Goal: Book appointment/travel/reservation

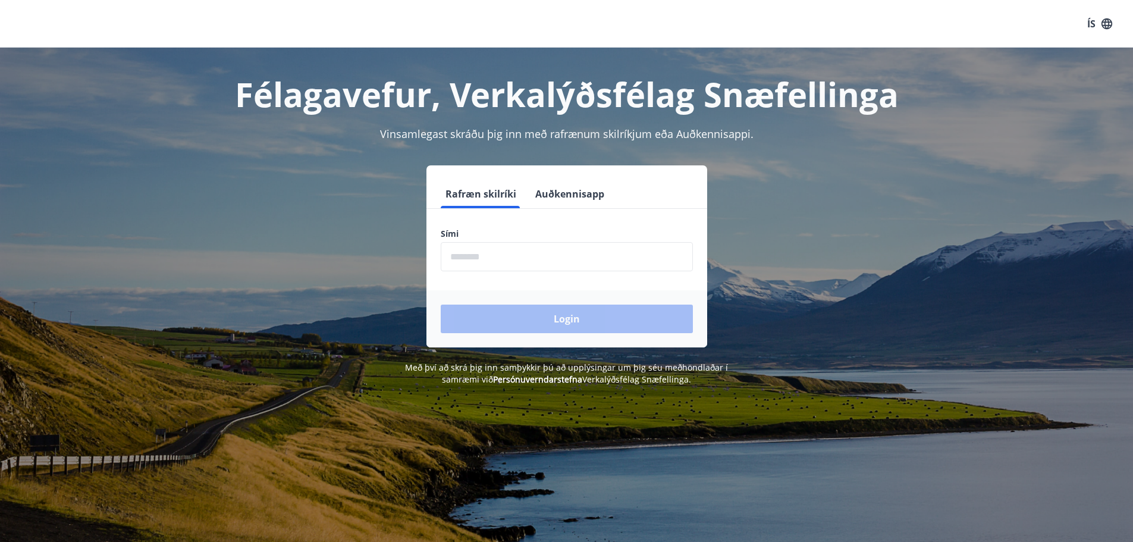
click at [503, 257] on input "phone" at bounding box center [567, 256] width 252 height 29
type input "********"
click at [538, 309] on button "Login" at bounding box center [567, 319] width 252 height 29
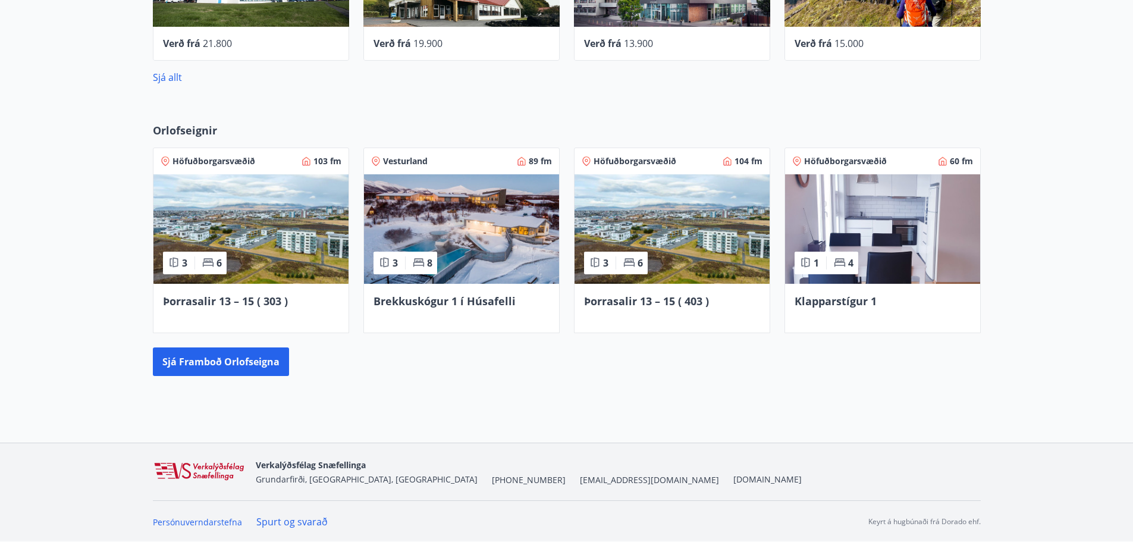
scroll to position [813, 0]
click at [222, 199] on img at bounding box center [250, 228] width 195 height 109
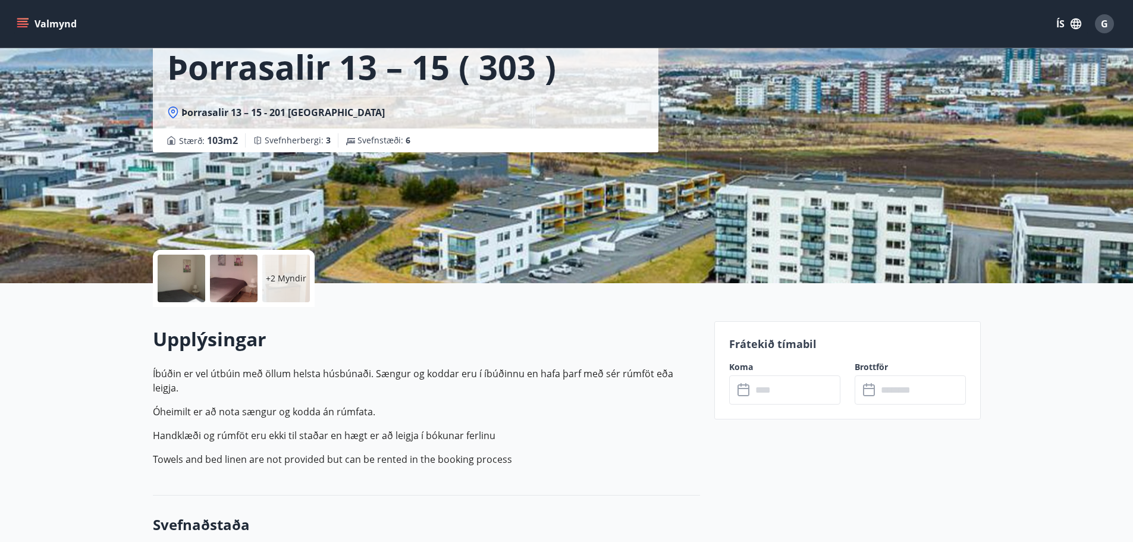
scroll to position [238, 0]
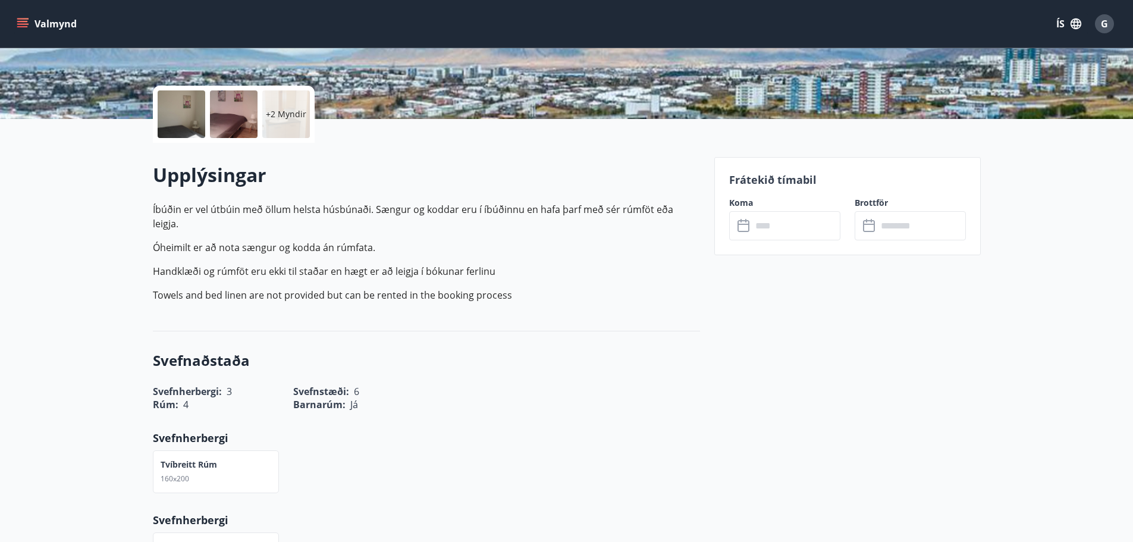
drag, startPoint x: 788, startPoint y: 244, endPoint x: 793, endPoint y: 227, distance: 18.1
click at [790, 239] on div "Frátekið tímabil Koma ​ ​ Brottför ​ ​" at bounding box center [847, 206] width 266 height 98
click at [793, 227] on input "text" at bounding box center [796, 225] width 89 height 29
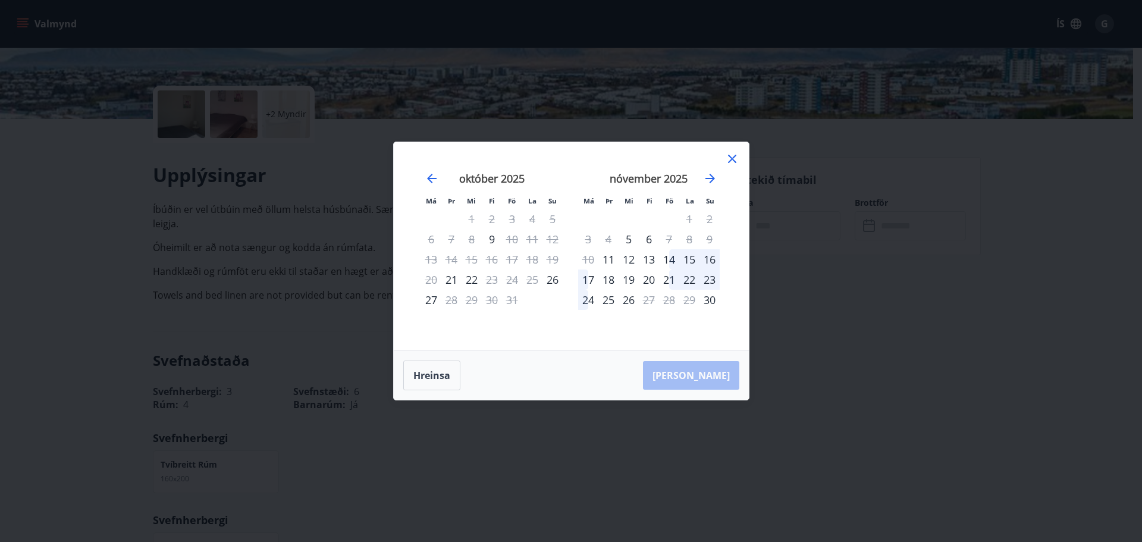
click at [733, 156] on icon at bounding box center [732, 159] width 14 height 14
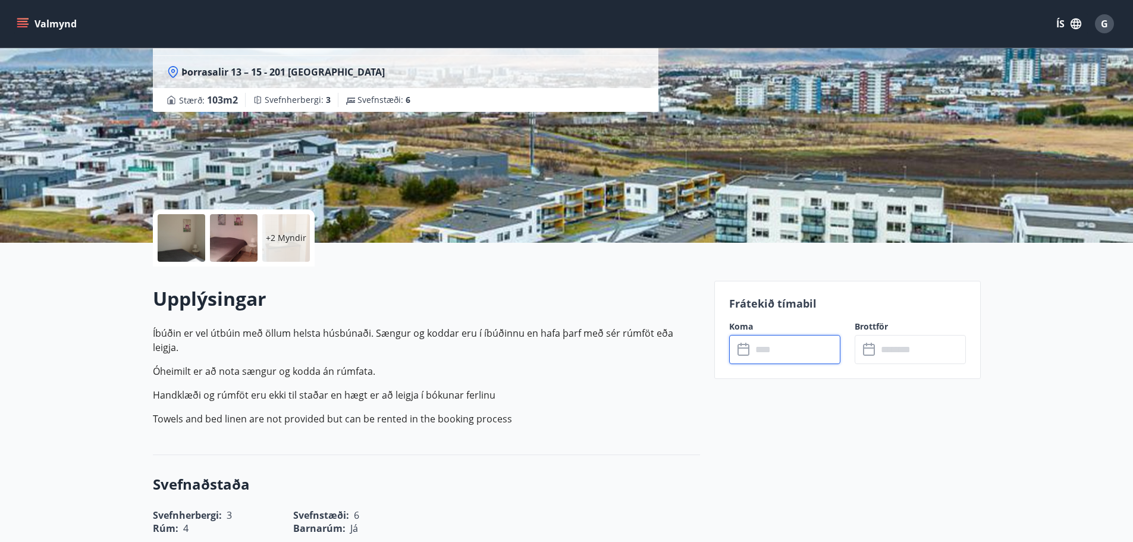
scroll to position [0, 0]
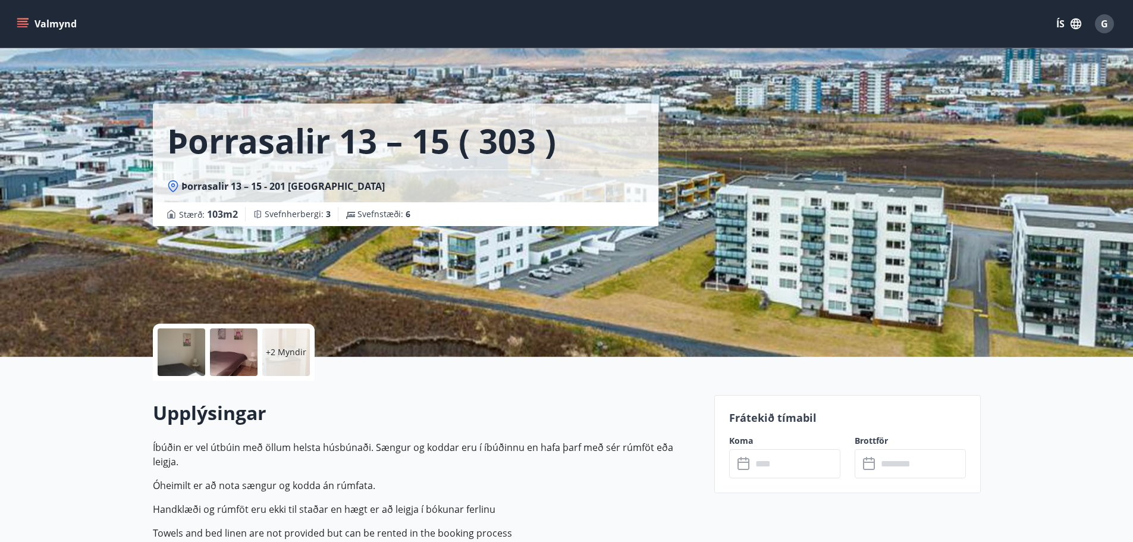
click at [23, 18] on icon "menu" at bounding box center [23, 24] width 12 height 12
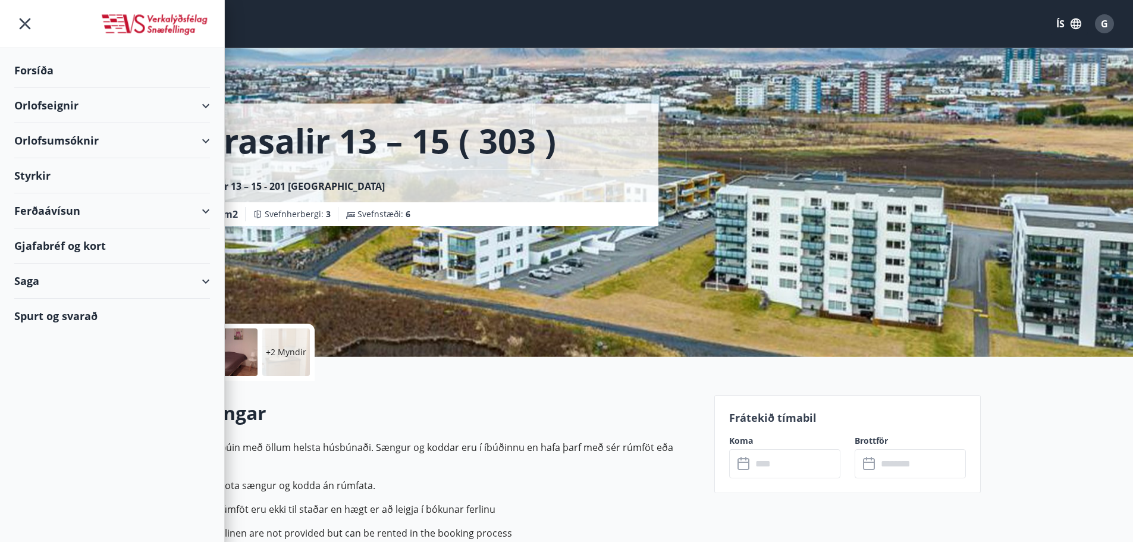
click at [100, 106] on div "Orlofseignir" at bounding box center [112, 105] width 196 height 35
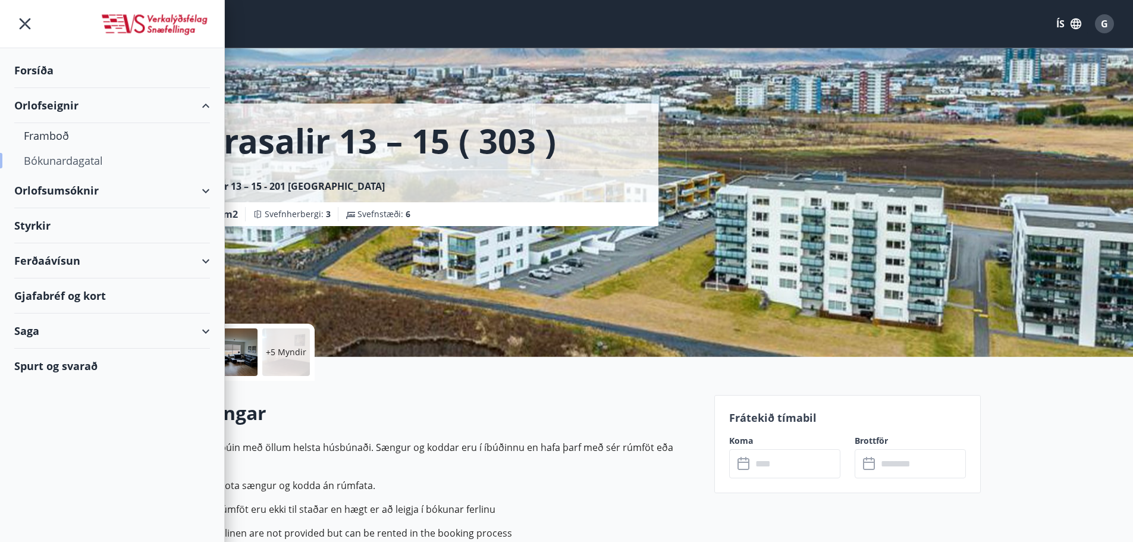
click at [52, 164] on div "Bókunardagatal" at bounding box center [112, 160] width 177 height 25
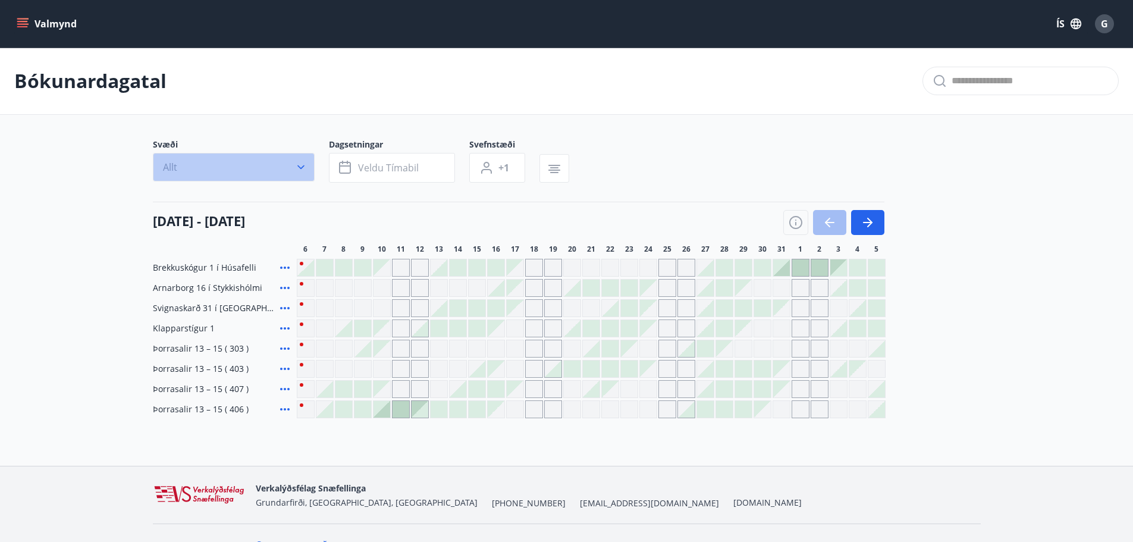
click at [293, 170] on button "Allt" at bounding box center [234, 167] width 162 height 29
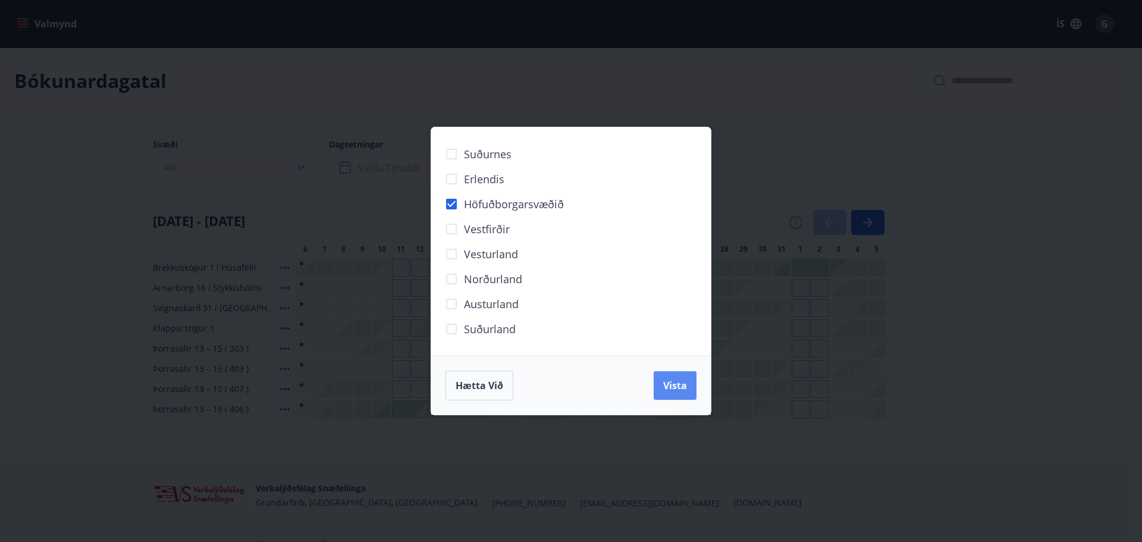
click at [664, 389] on span "Vista" at bounding box center [675, 385] width 24 height 13
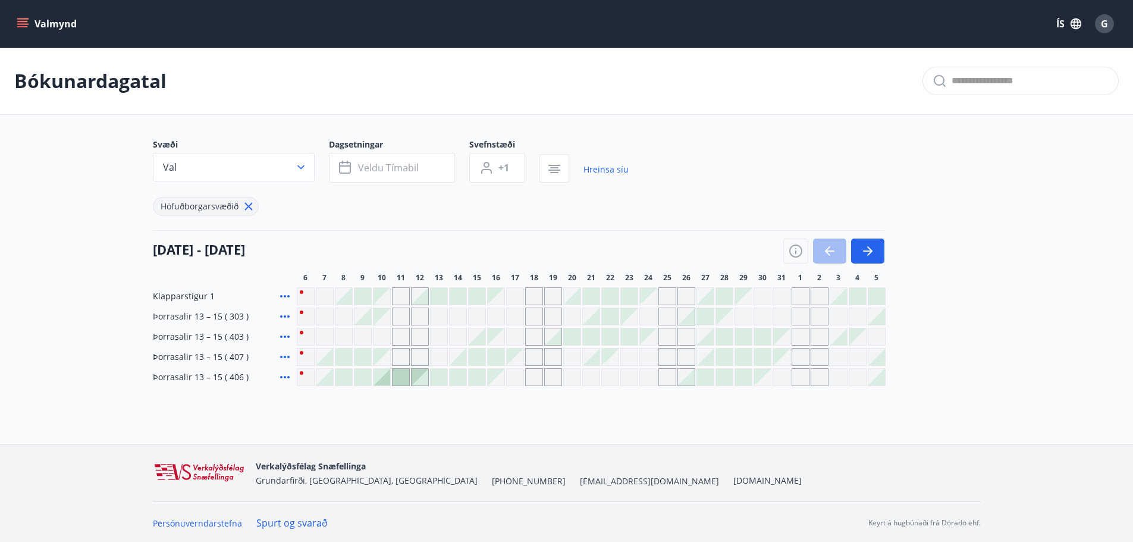
click at [363, 297] on div at bounding box center [362, 296] width 17 height 17
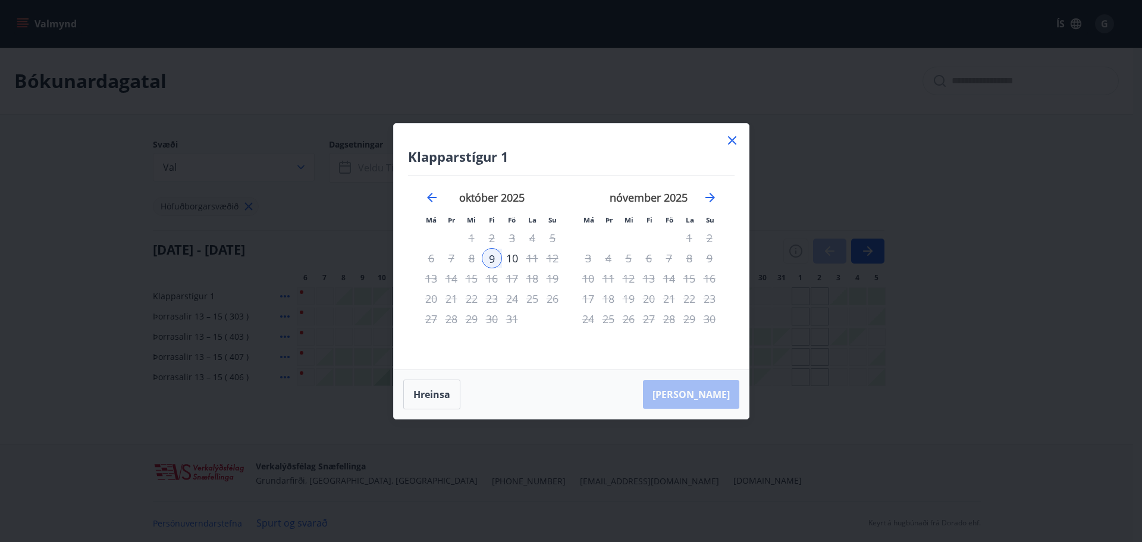
click at [735, 139] on icon at bounding box center [732, 140] width 14 height 14
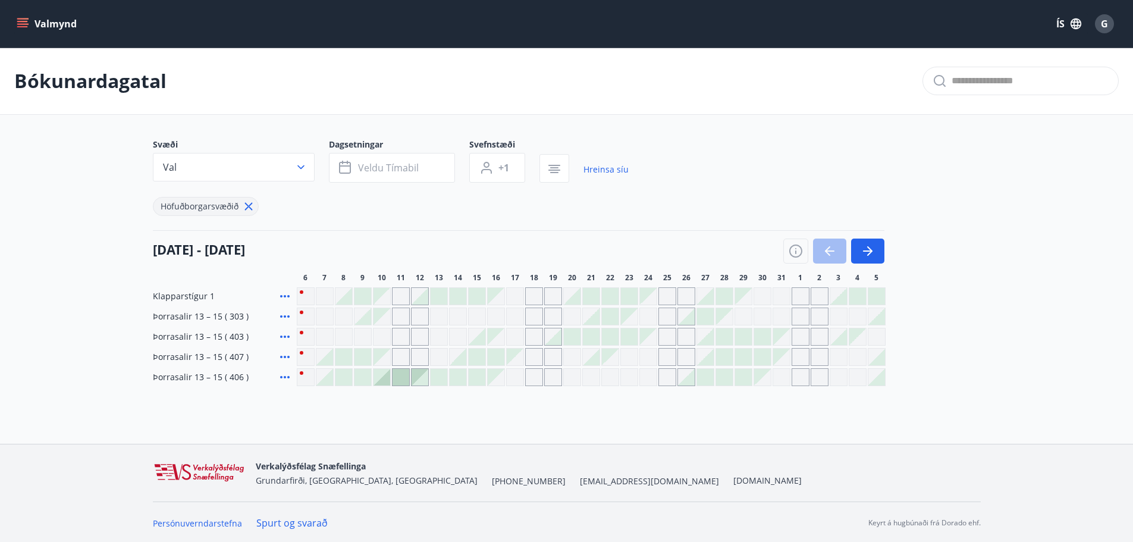
click at [363, 360] on div at bounding box center [362, 357] width 17 height 17
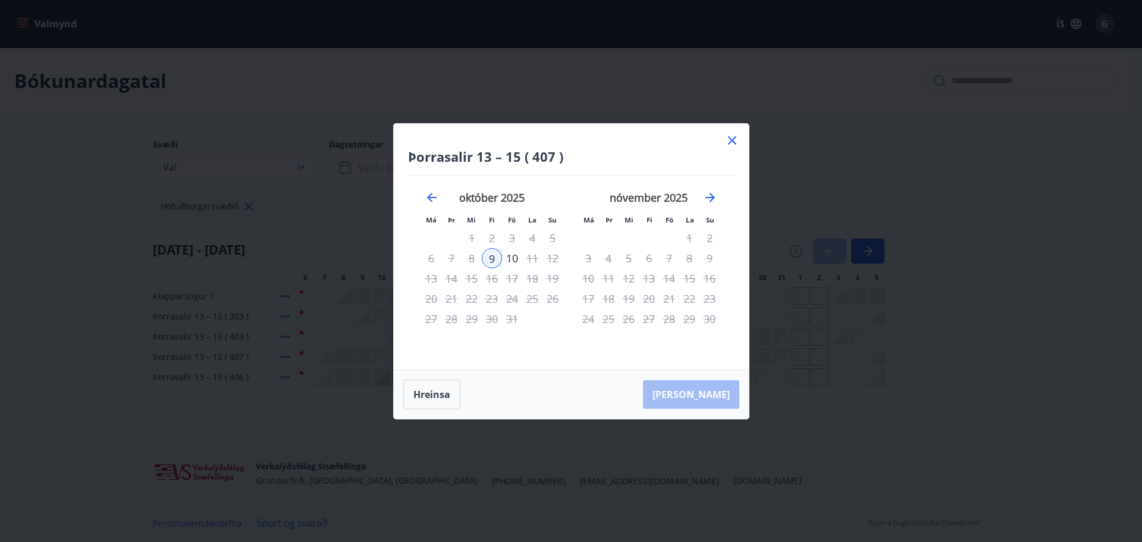
click at [730, 140] on icon at bounding box center [732, 140] width 14 height 14
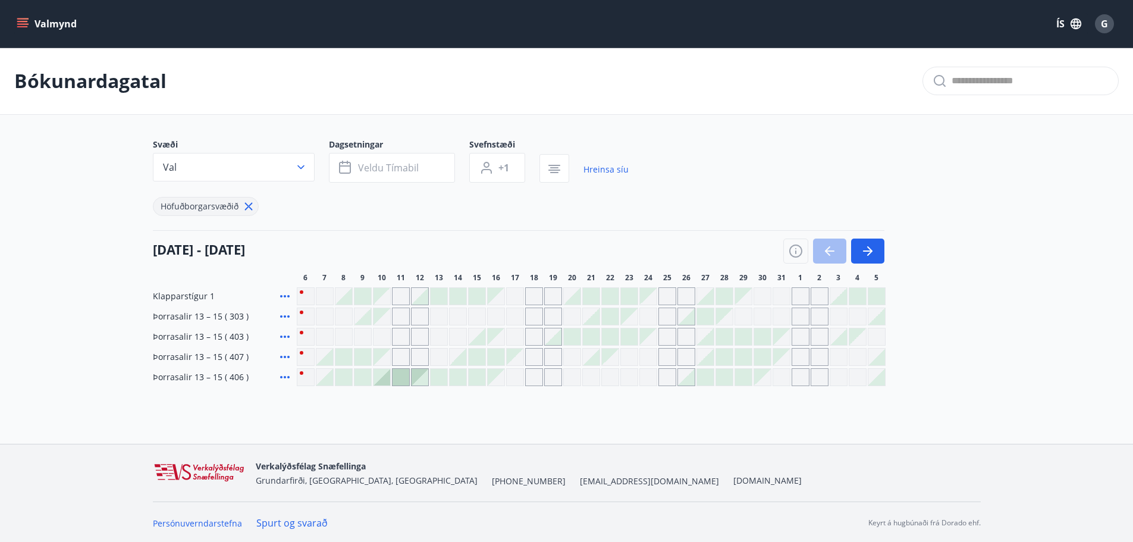
click at [366, 377] on div at bounding box center [362, 377] width 17 height 17
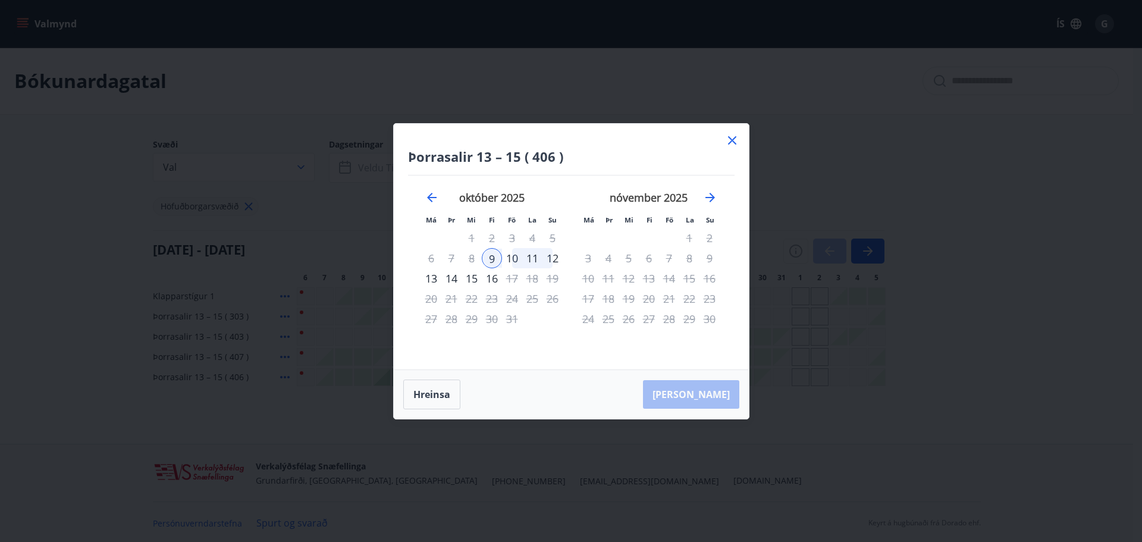
click at [432, 280] on div "13" at bounding box center [431, 278] width 20 height 20
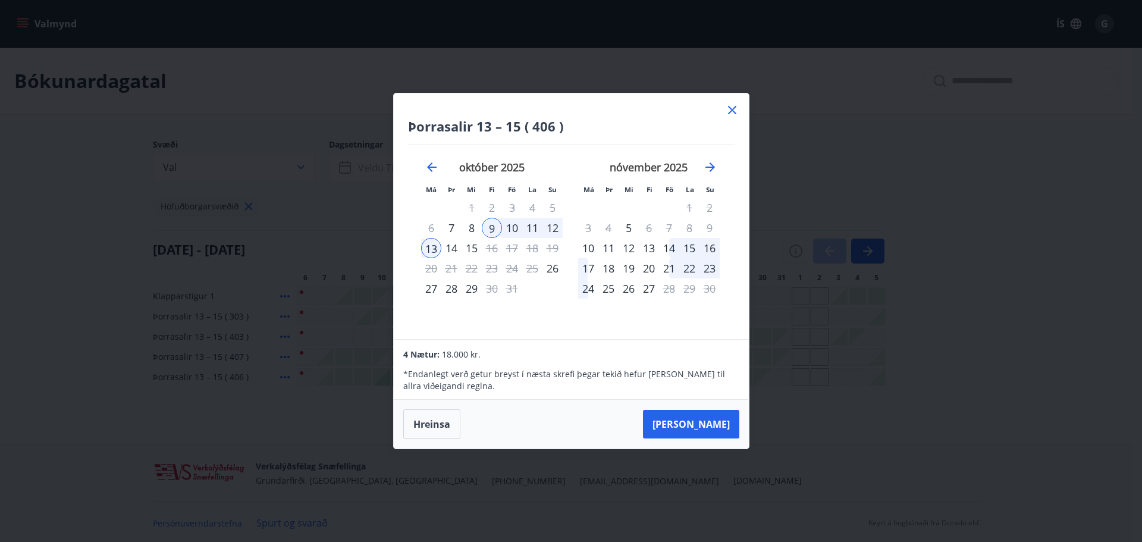
click at [730, 108] on icon at bounding box center [732, 110] width 8 height 8
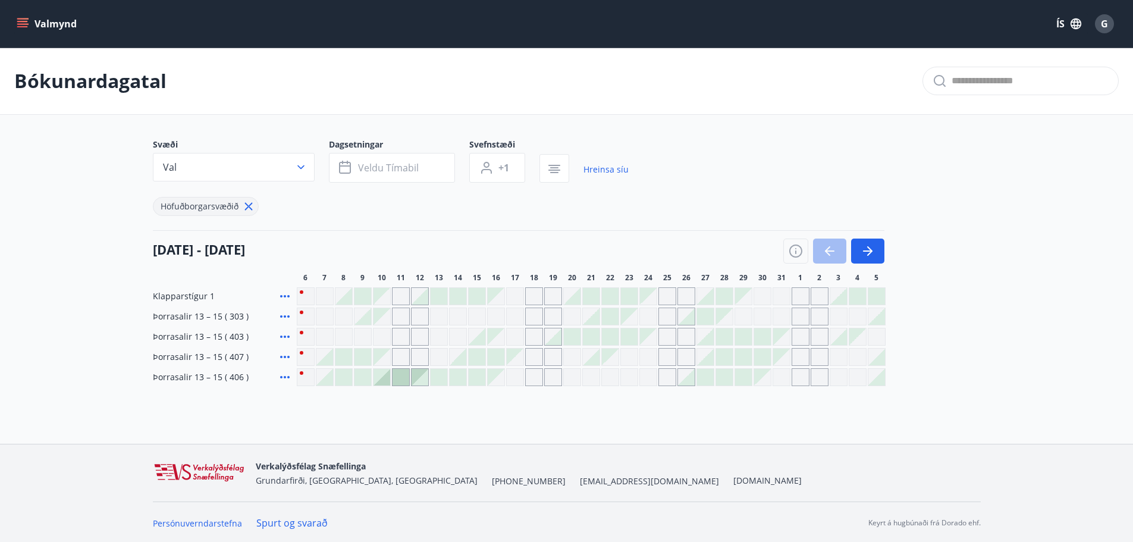
click at [27, 18] on icon "menu" at bounding box center [23, 24] width 12 height 12
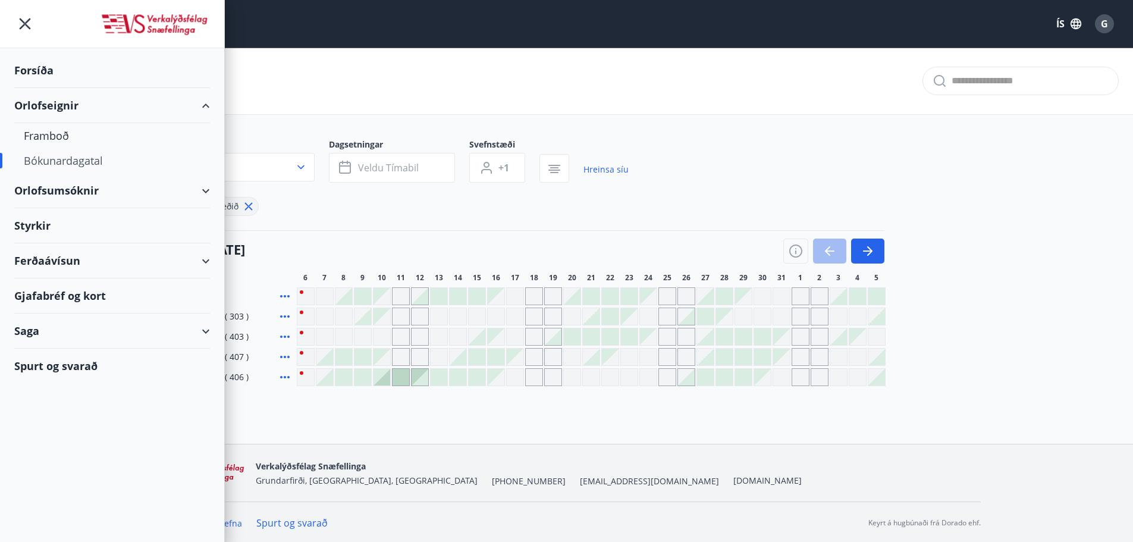
click at [52, 265] on div "Ferðaávísun" at bounding box center [112, 260] width 196 height 35
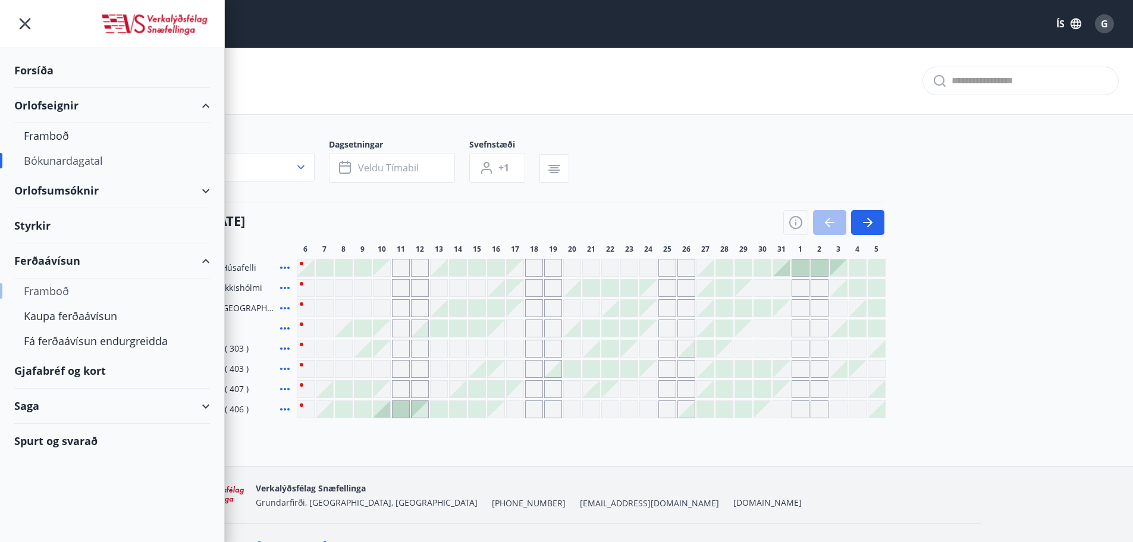
click at [46, 291] on div "Framboð" at bounding box center [112, 290] width 177 height 25
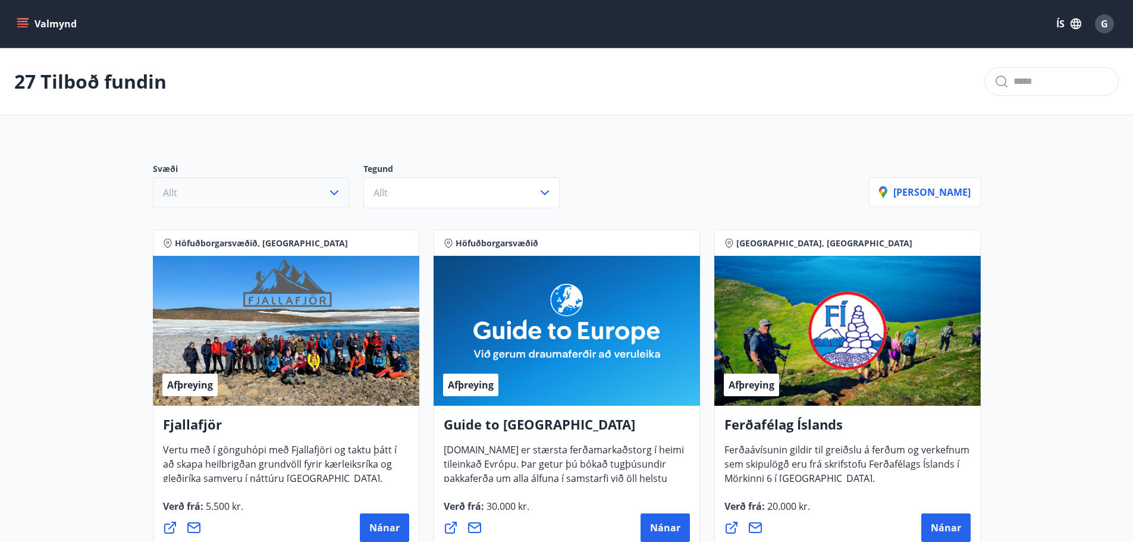
click at [339, 195] on icon "button" at bounding box center [334, 193] width 14 height 14
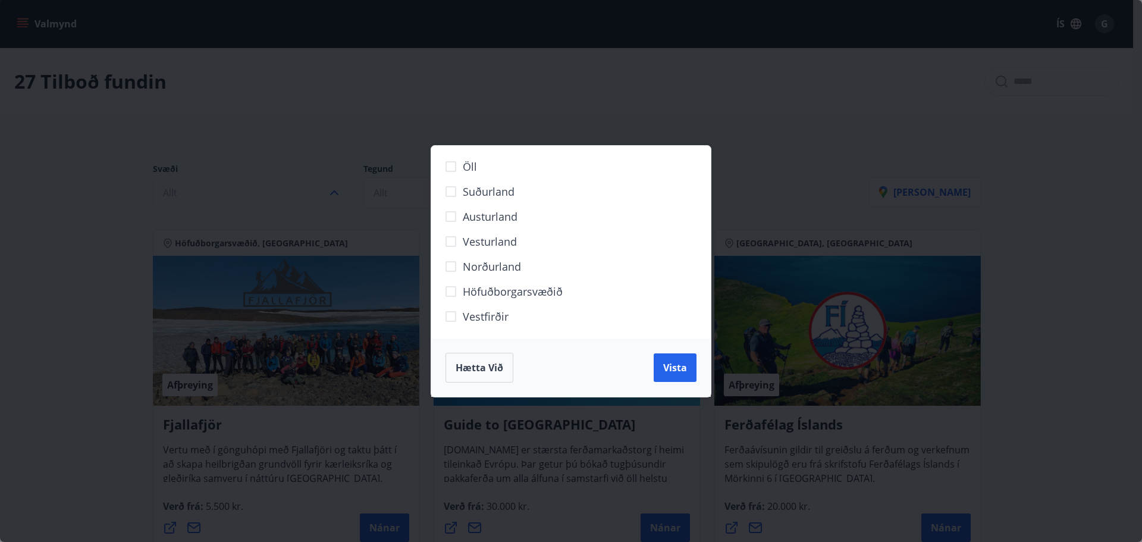
click at [488, 106] on div "Öll Suðurland [GEOGRAPHIC_DATA] [GEOGRAPHIC_DATA] Norðurland Höfuðborgarsvæðið …" at bounding box center [571, 271] width 1142 height 542
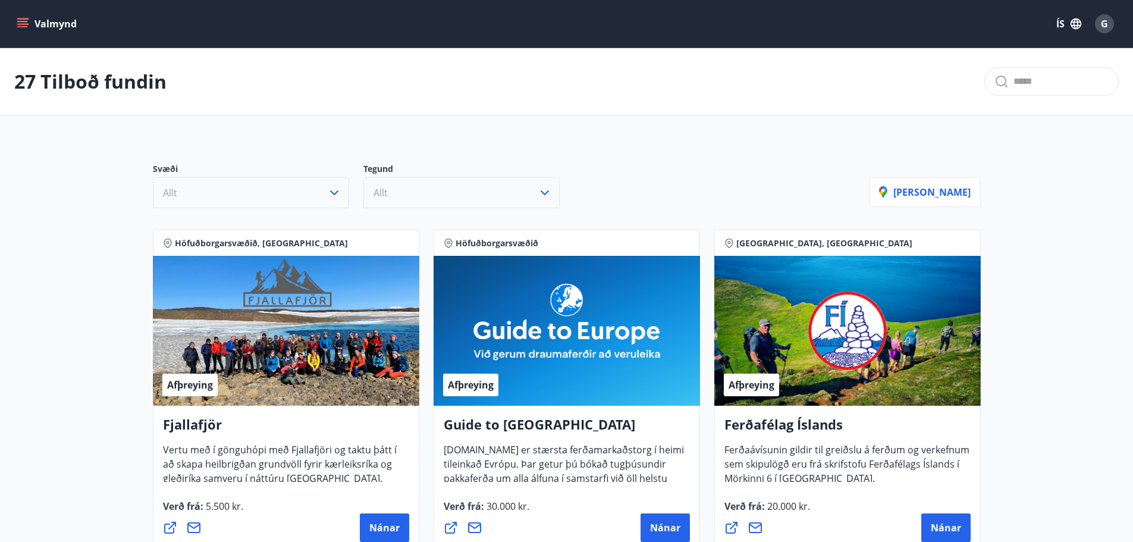
click at [546, 187] on icon "button" at bounding box center [545, 193] width 14 height 14
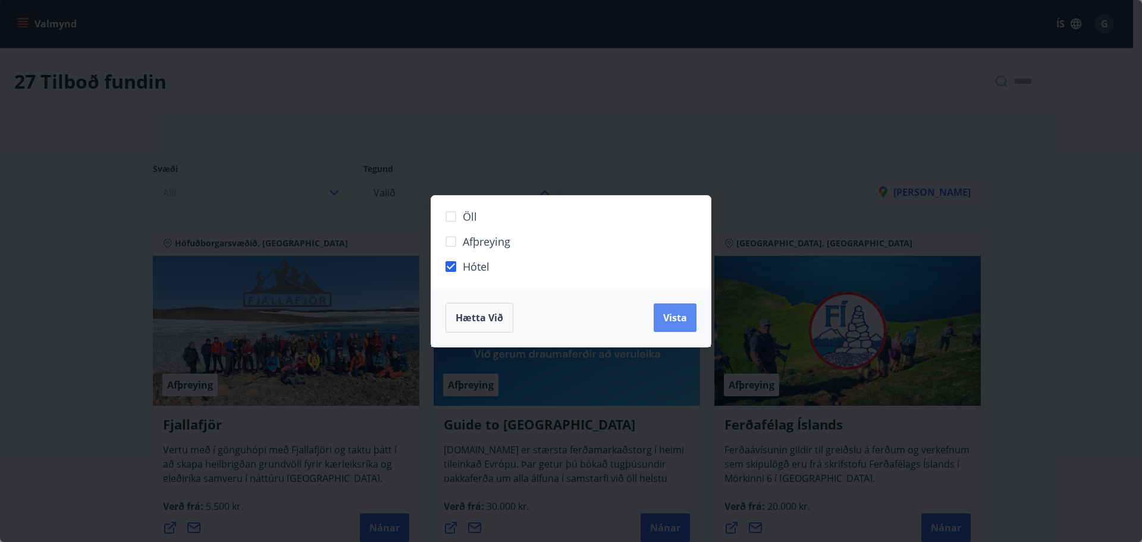
click at [676, 313] on span "Vista" at bounding box center [675, 317] width 24 height 13
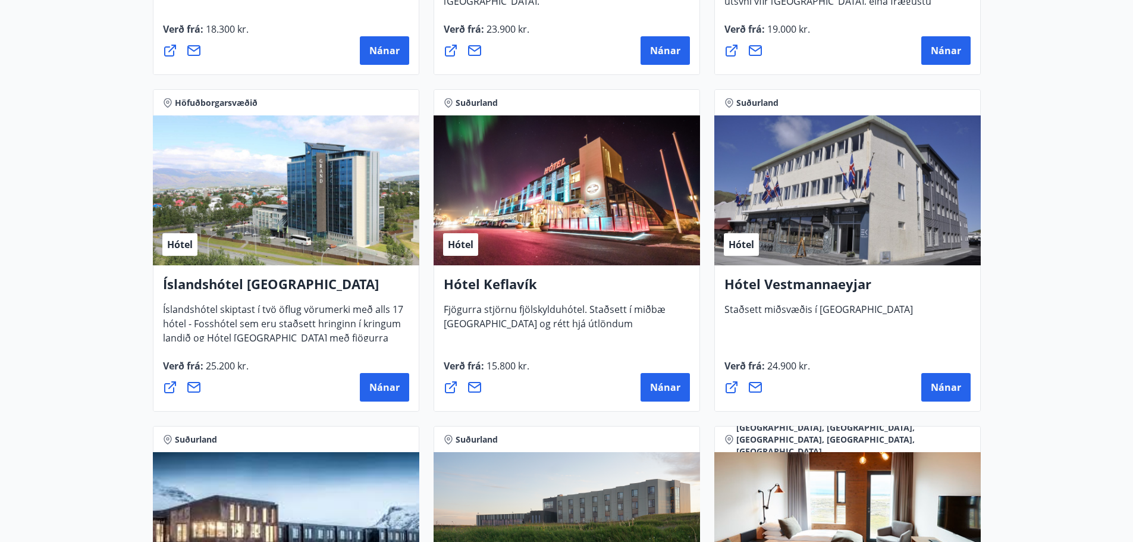
scroll to position [1903, 0]
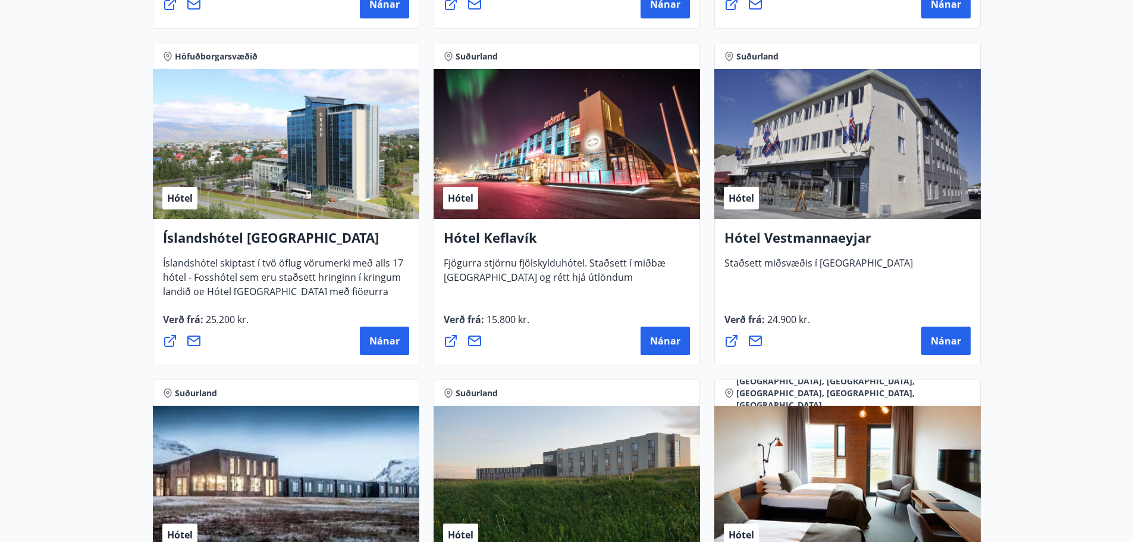
drag, startPoint x: 275, startPoint y: 146, endPoint x: 135, endPoint y: 183, distance: 145.1
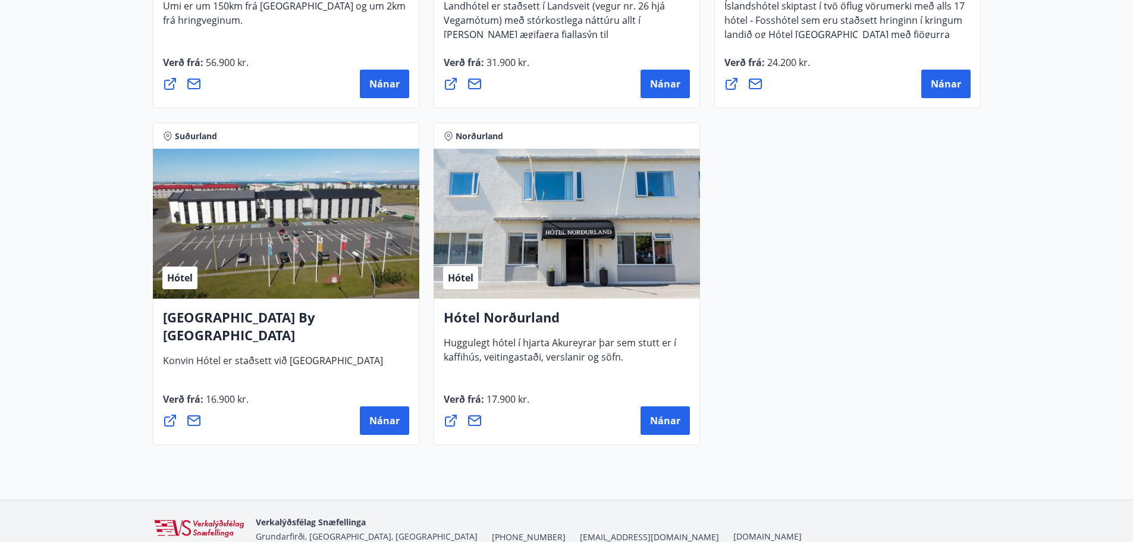
scroll to position [2498, 0]
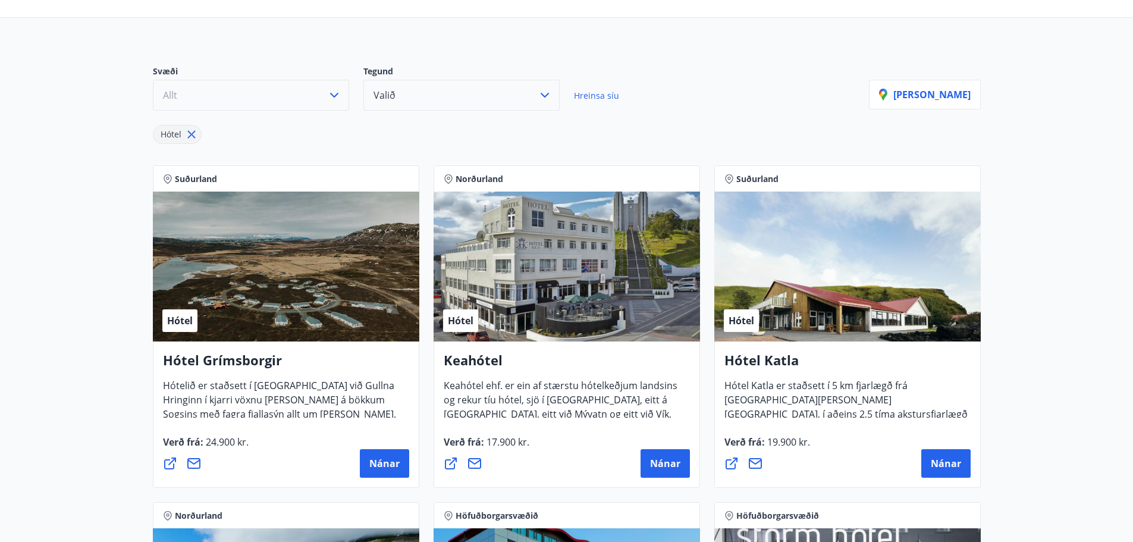
scroll to position [0, 0]
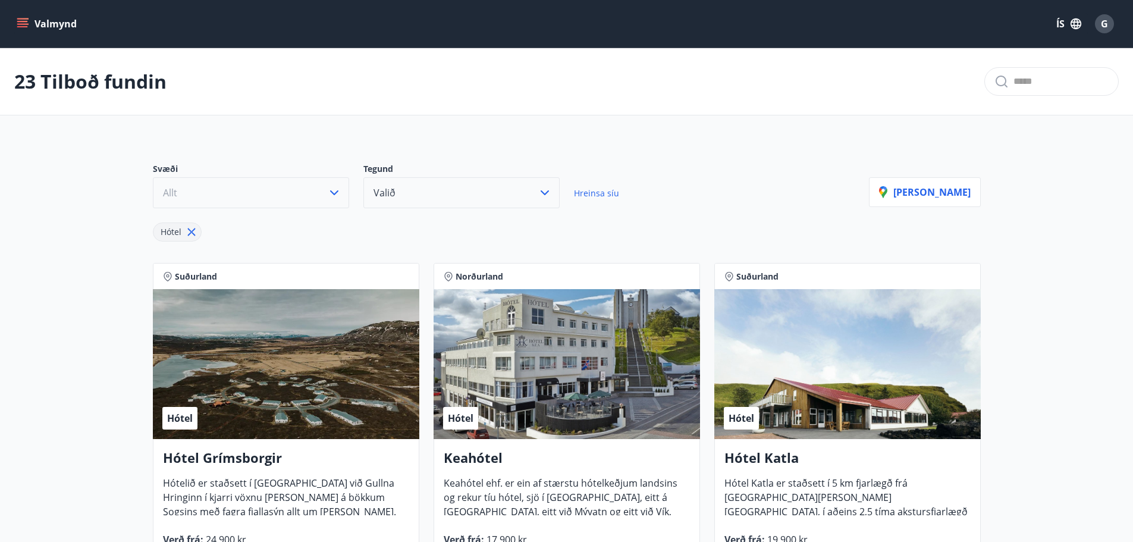
click at [20, 21] on icon "menu" at bounding box center [22, 21] width 11 height 1
click at [21, 23] on icon "menu" at bounding box center [23, 24] width 12 height 12
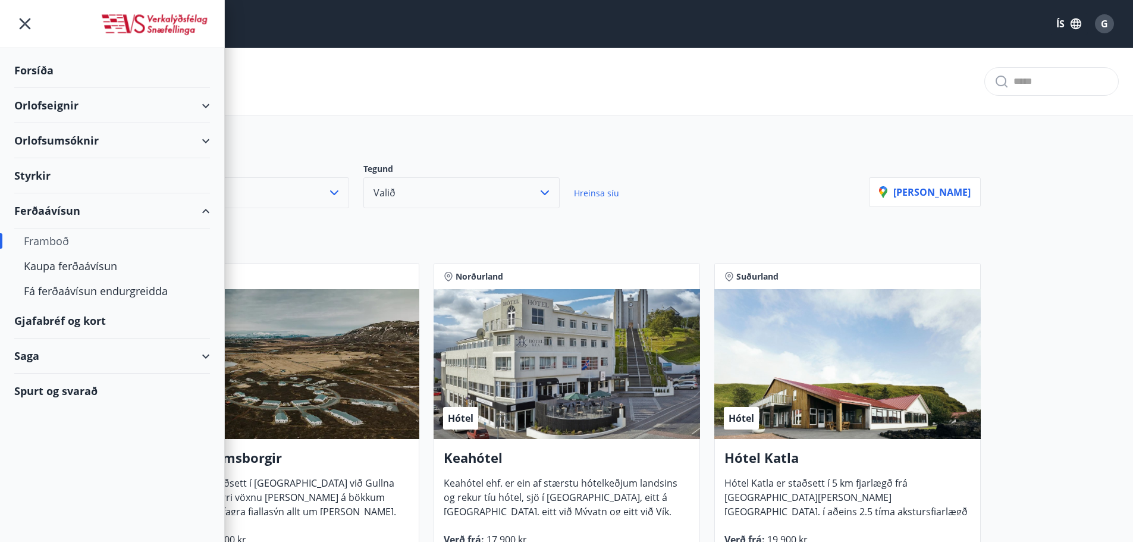
click at [54, 105] on div "Orlofseignir" at bounding box center [112, 105] width 196 height 35
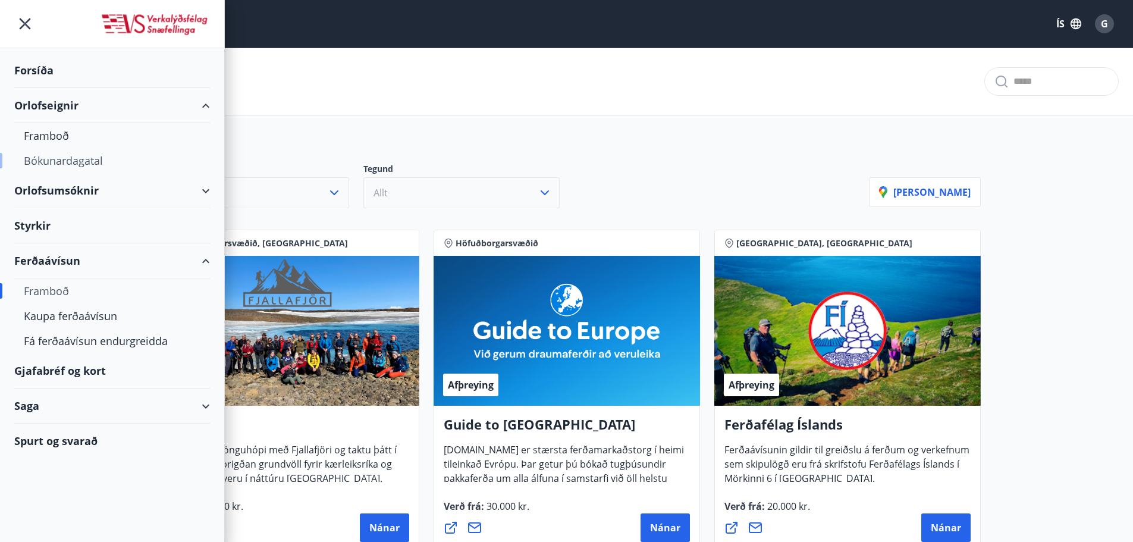
click at [57, 161] on div "Bókunardagatal" at bounding box center [112, 160] width 177 height 25
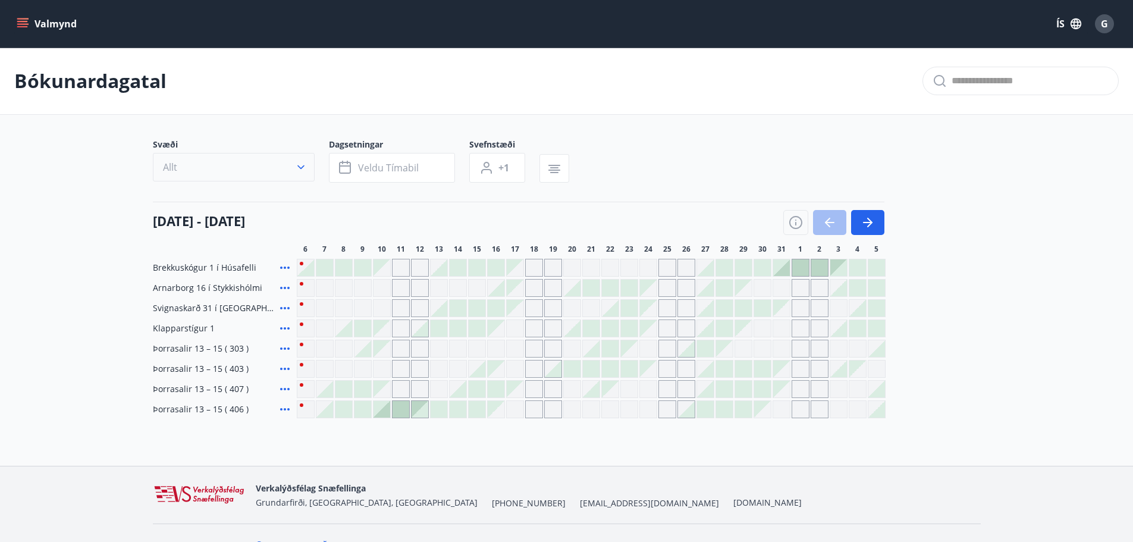
click at [304, 167] on icon "button" at bounding box center [301, 167] width 12 height 12
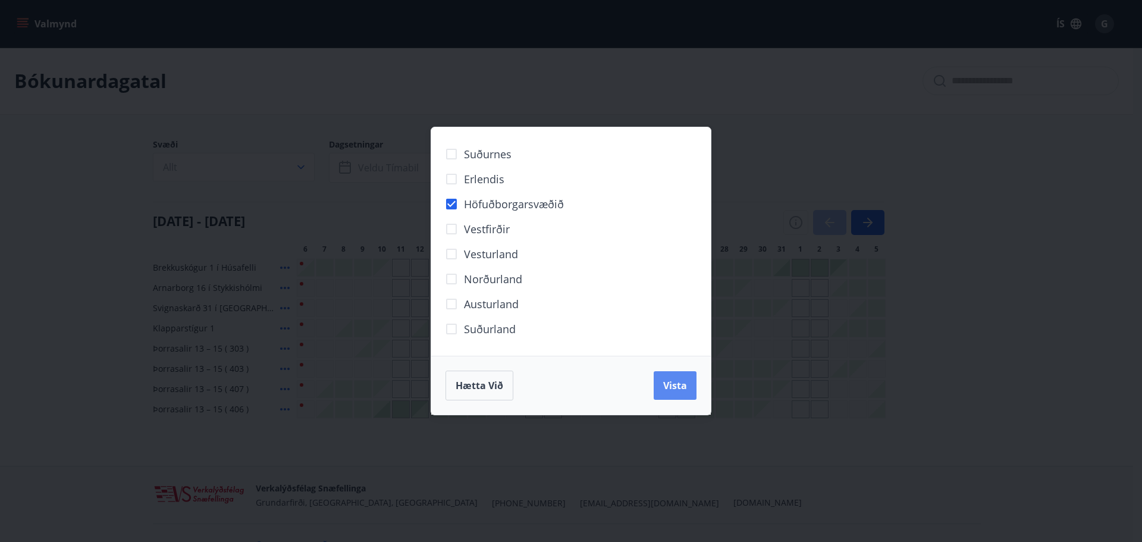
click at [679, 384] on span "Vista" at bounding box center [675, 385] width 24 height 13
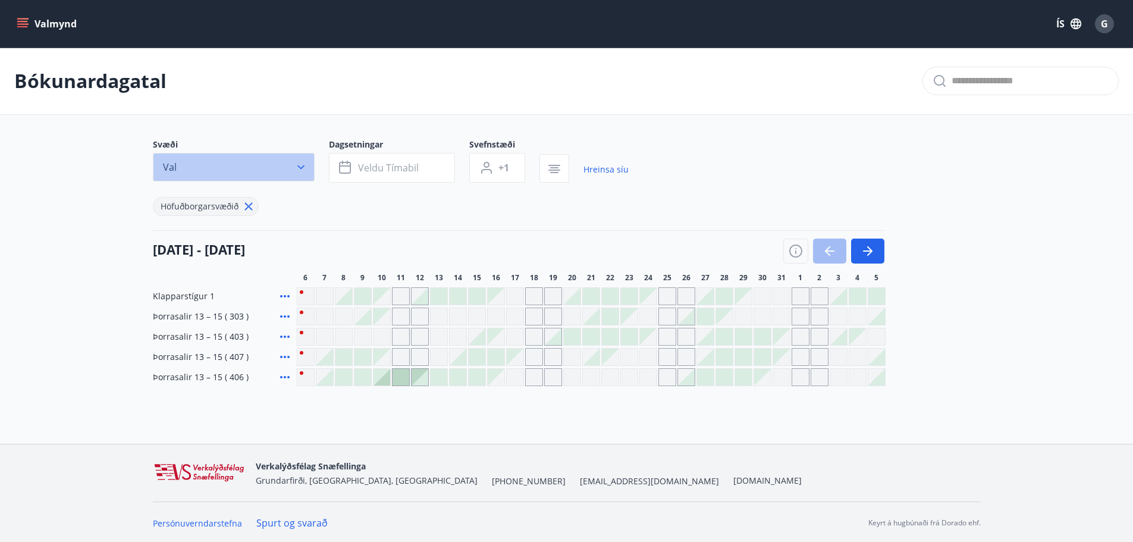
click at [300, 168] on icon "button" at bounding box center [300, 167] width 7 height 4
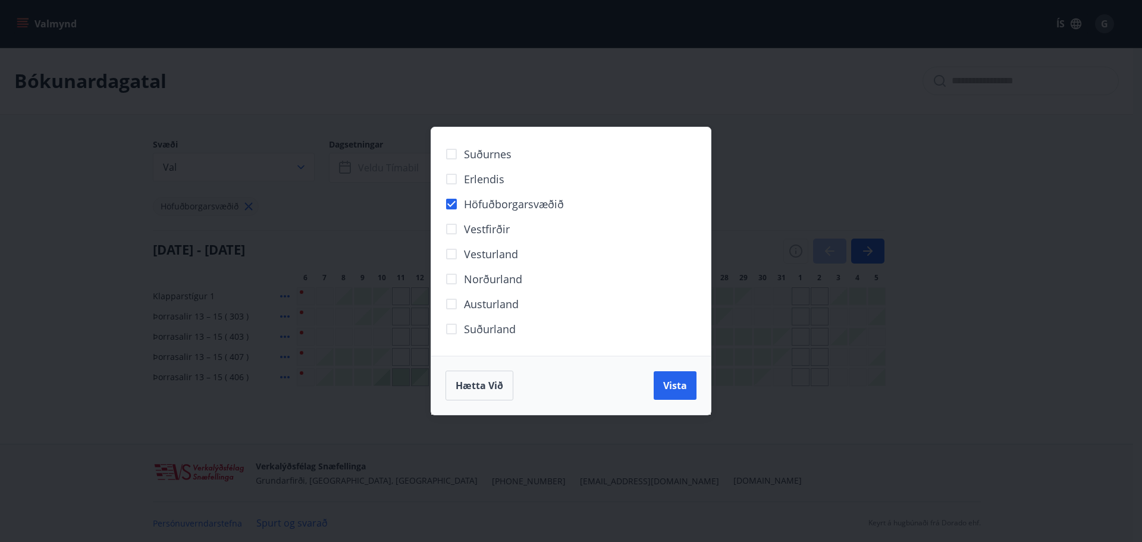
click at [894, 451] on div "Suðurnes Erlendis Höfuðborgarsvæðið [GEOGRAPHIC_DATA] [GEOGRAPHIC_DATA] [GEOGRA…" at bounding box center [571, 271] width 1142 height 542
